Goal: Task Accomplishment & Management: Manage account settings

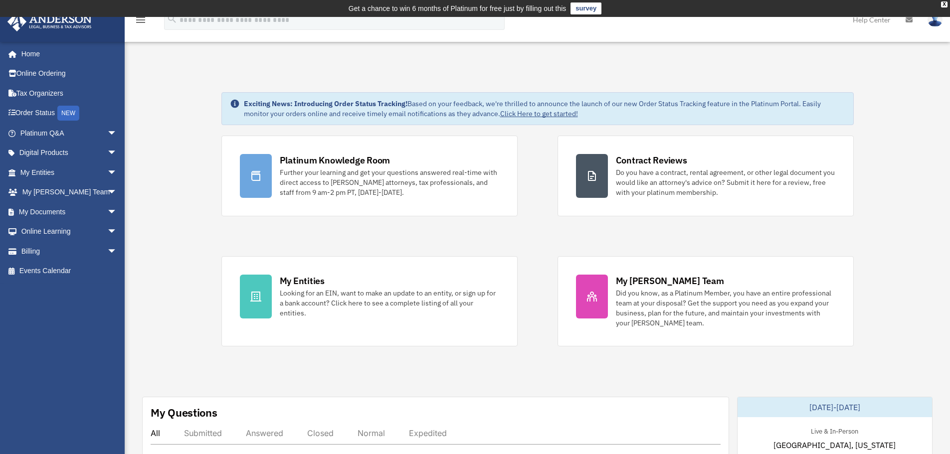
click at [926, 19] on link at bounding box center [935, 20] width 30 height 44
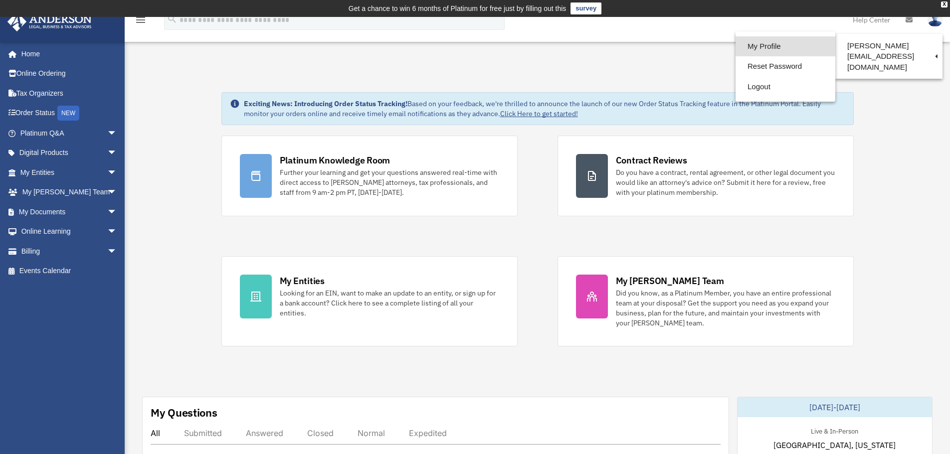
click at [747, 46] on link "My Profile" at bounding box center [786, 46] width 100 height 20
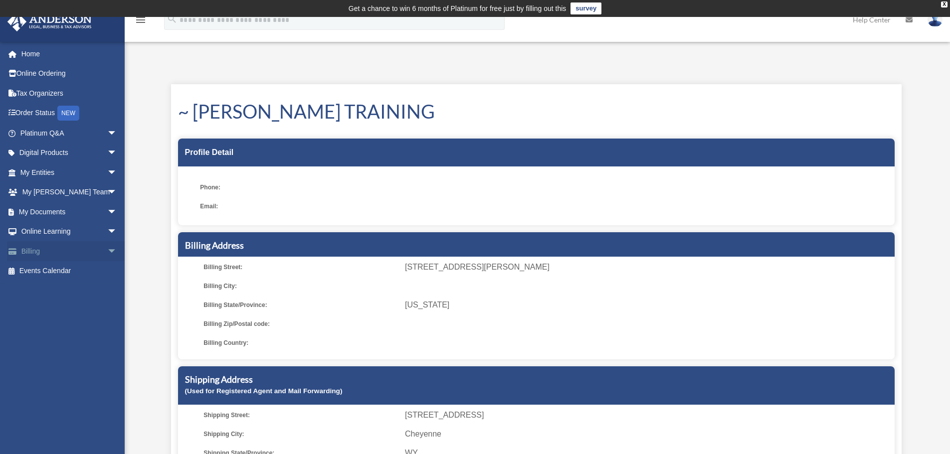
click at [33, 253] on link "Billing arrow_drop_down" at bounding box center [69, 251] width 125 height 20
click at [108, 251] on span "arrow_drop_down" at bounding box center [117, 251] width 20 height 20
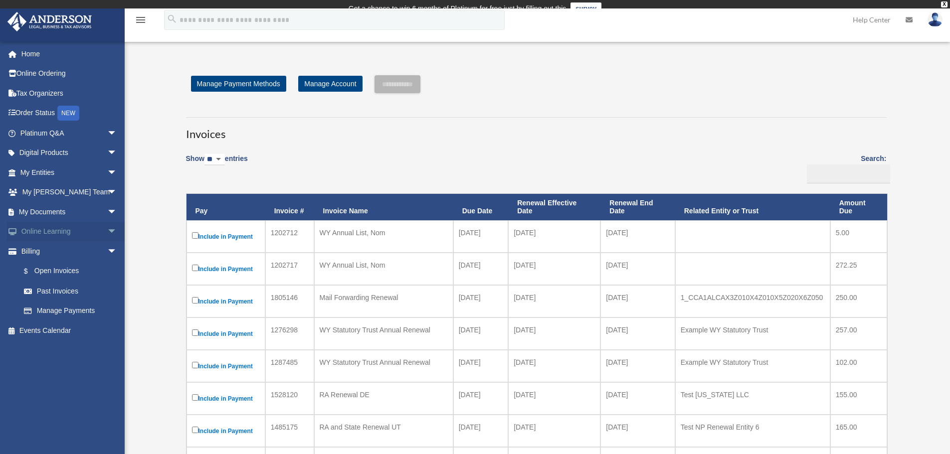
click at [107, 227] on span "arrow_drop_down" at bounding box center [117, 232] width 20 height 20
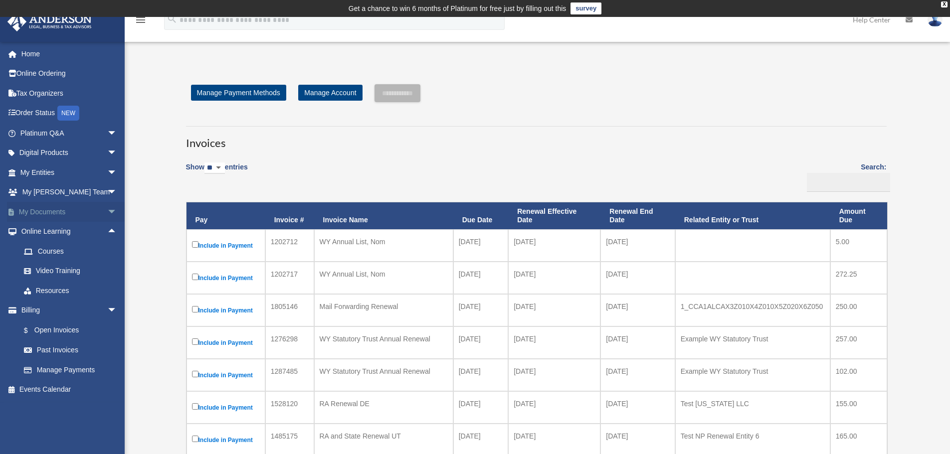
click at [107, 213] on span "arrow_drop_down" at bounding box center [117, 212] width 20 height 20
click at [107, 190] on span "arrow_drop_down" at bounding box center [117, 193] width 20 height 20
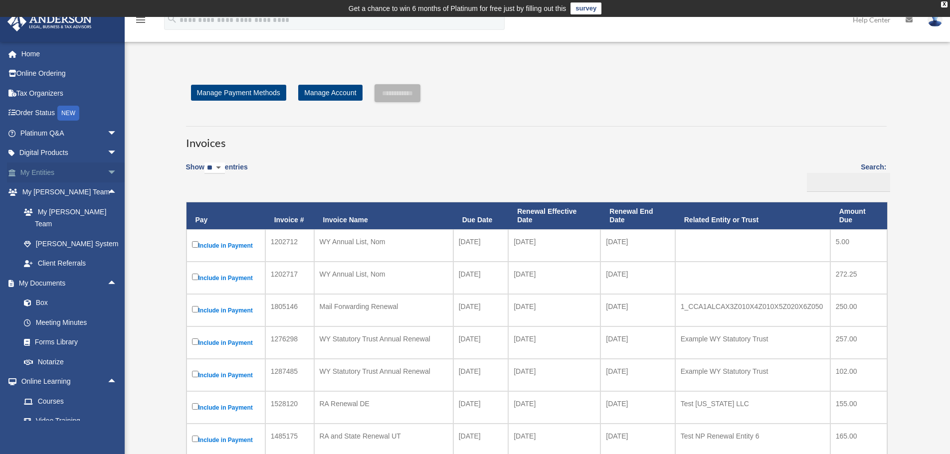
click at [107, 171] on span "arrow_drop_down" at bounding box center [117, 173] width 20 height 20
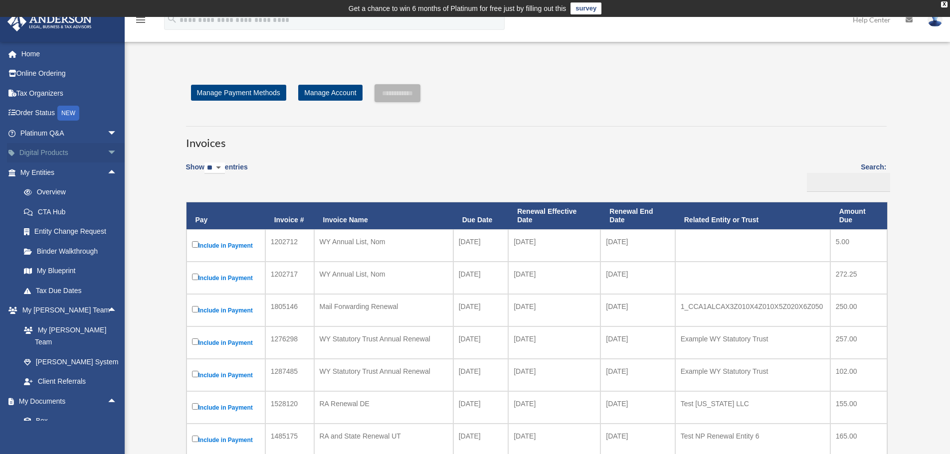
click at [107, 144] on span "arrow_drop_down" at bounding box center [117, 153] width 20 height 20
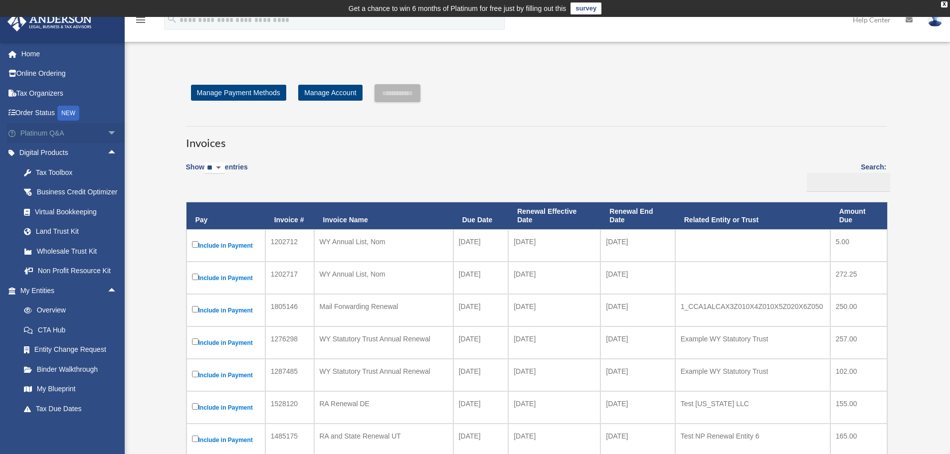
click at [107, 134] on span "arrow_drop_down" at bounding box center [117, 133] width 20 height 20
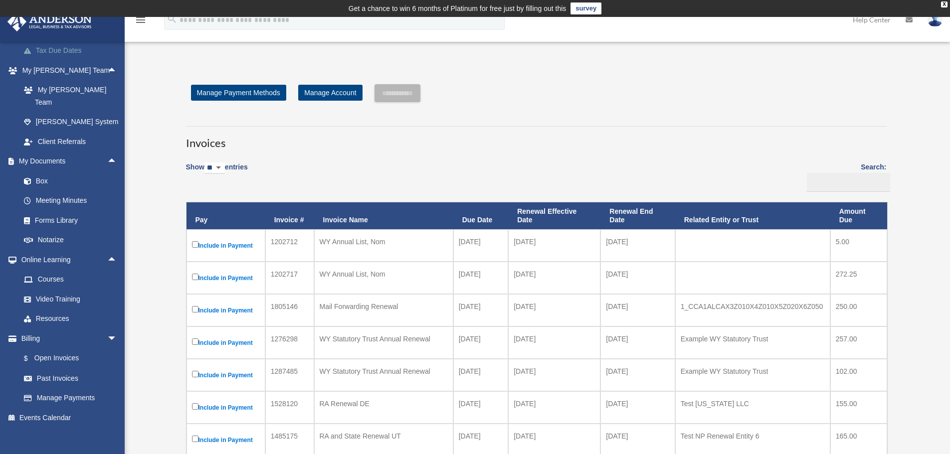
scroll to position [569, 0]
